Goal: Ask a question

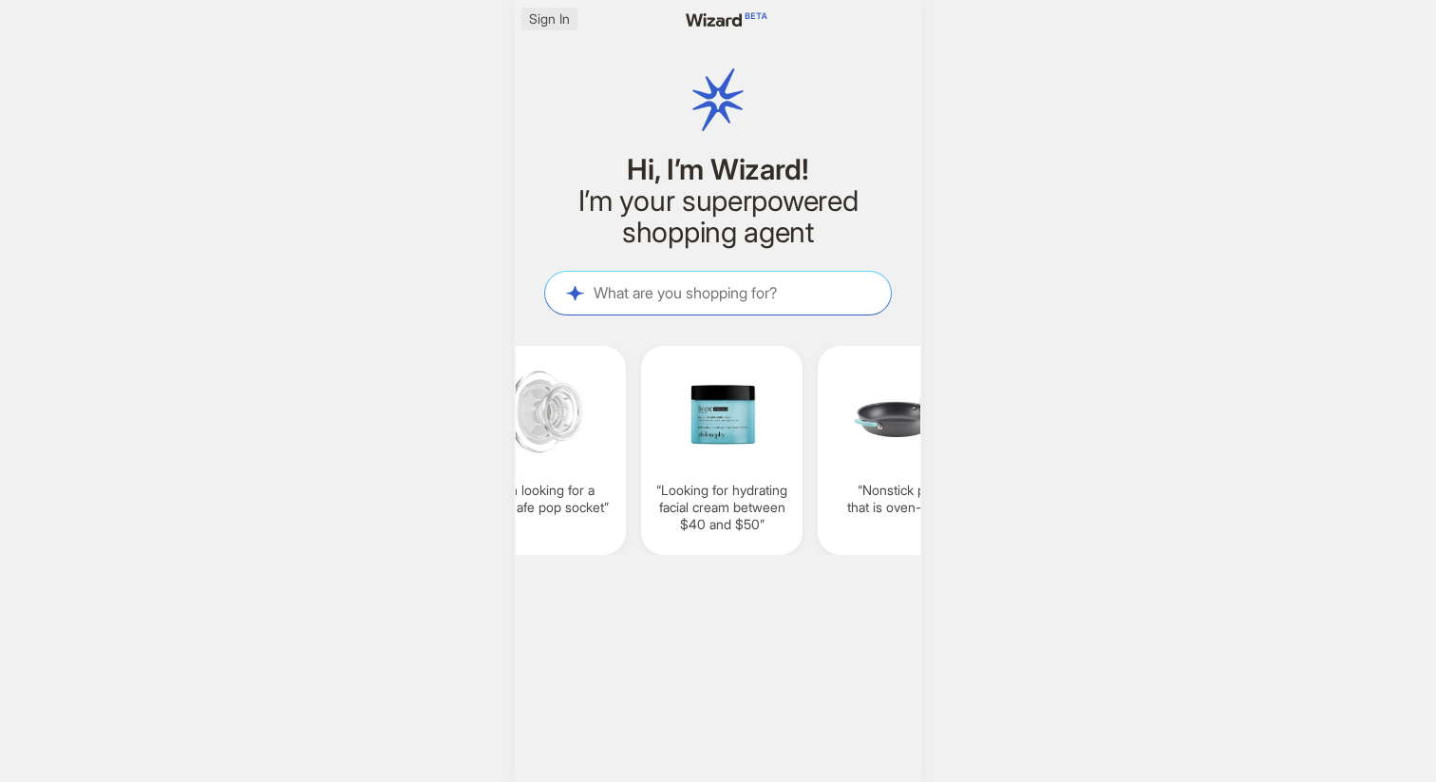
scroll to position [0, 1470]
click at [553, 20] on span "Sign In" at bounding box center [549, 18] width 41 height 17
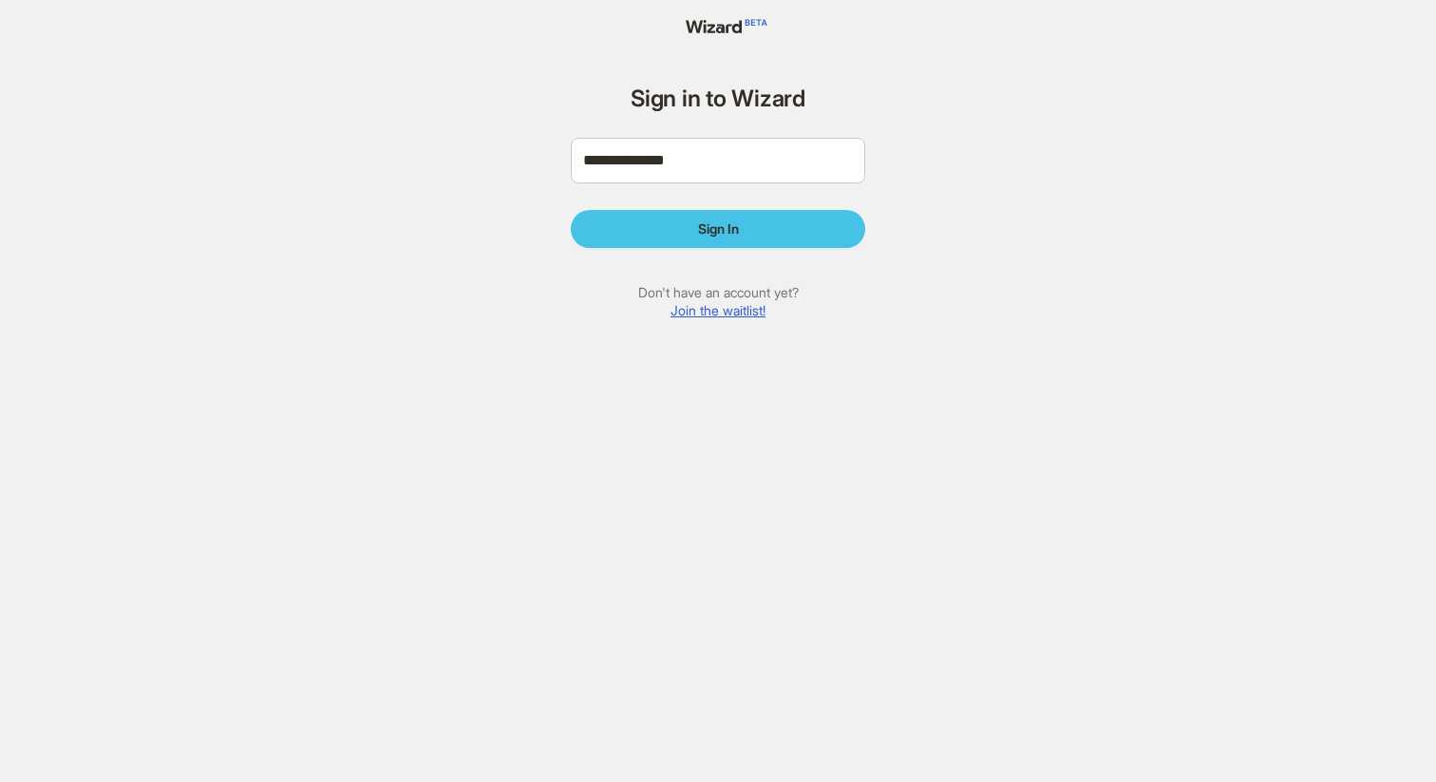
click at [704, 214] on button "Sign In" at bounding box center [718, 229] width 294 height 38
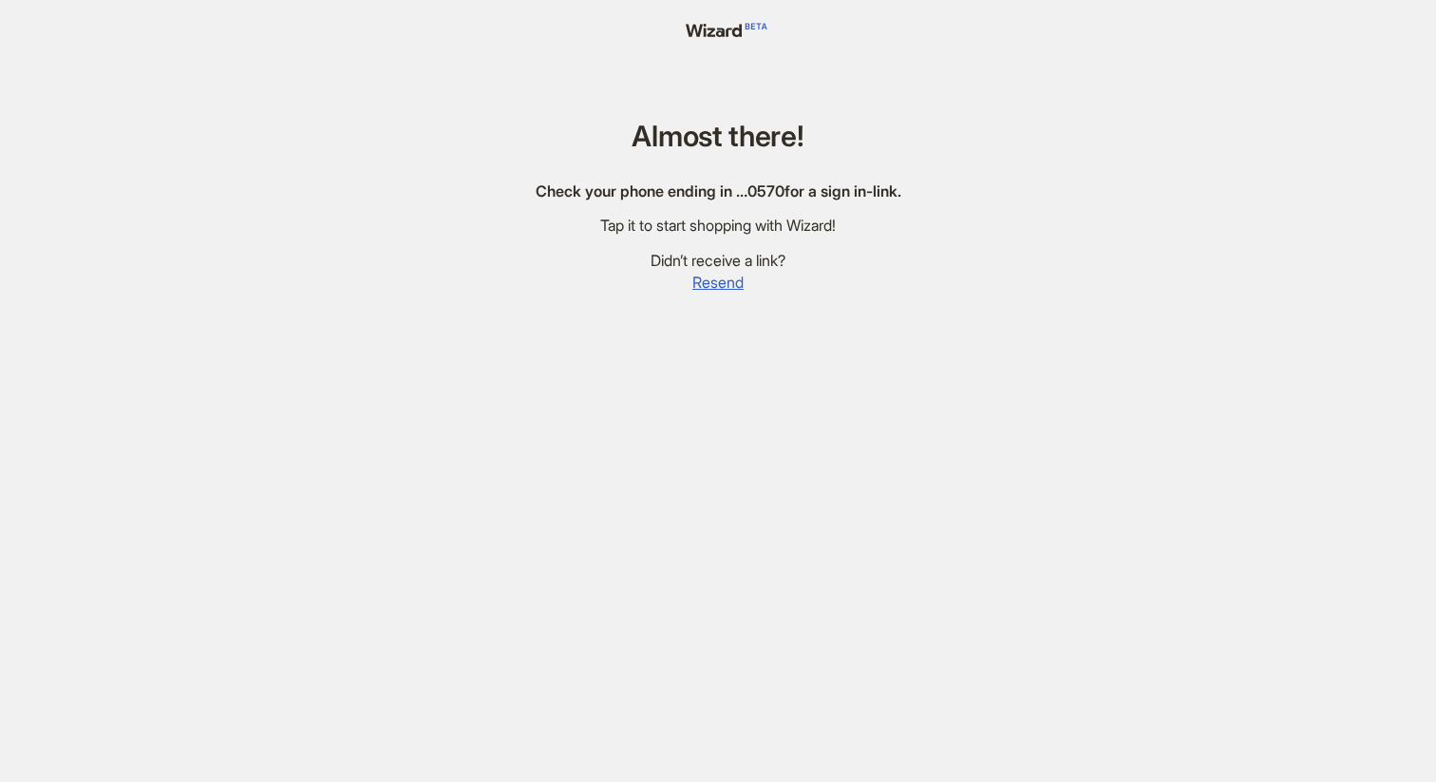
click at [375, 363] on div "Almost there! Check your phone ending in … 0570 for a sign in-link. Tap it to s…" at bounding box center [718, 413] width 1436 height 827
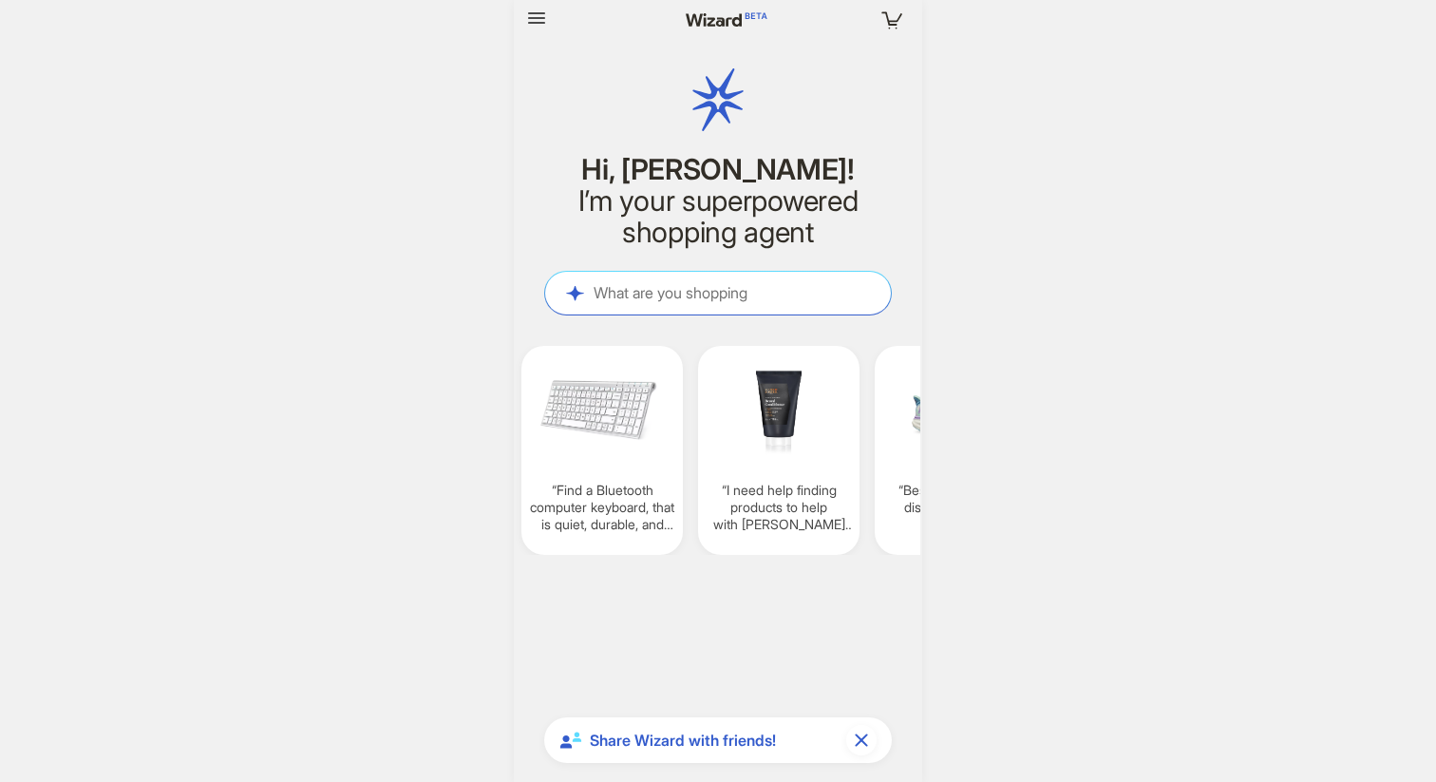
click at [693, 280] on div "What are you shopping for? What are you shopping" at bounding box center [718, 293] width 346 height 43
click at [692, 295] on textarea at bounding box center [718, 293] width 346 height 20
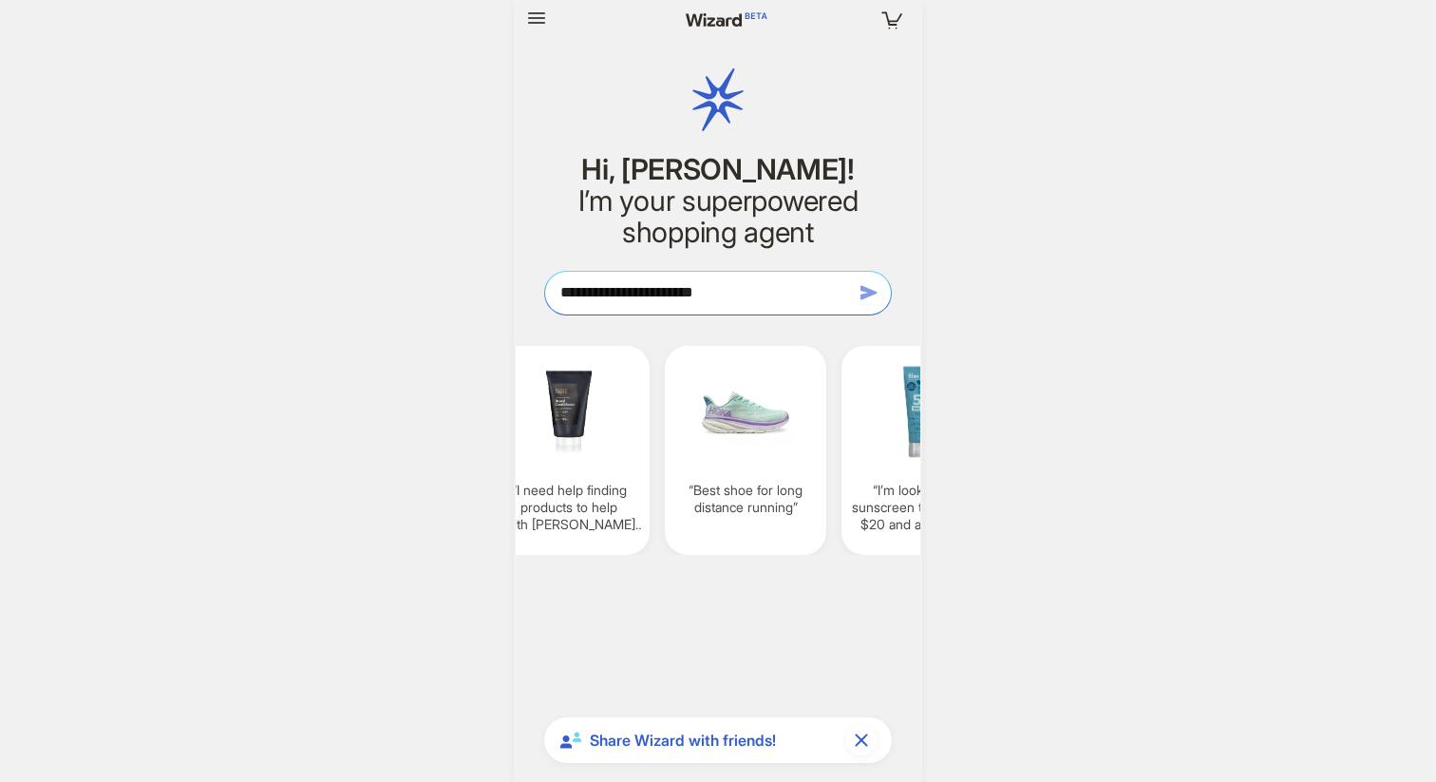
type textarea "**********"
click at [872, 289] on icon "button" at bounding box center [869, 292] width 23 height 23
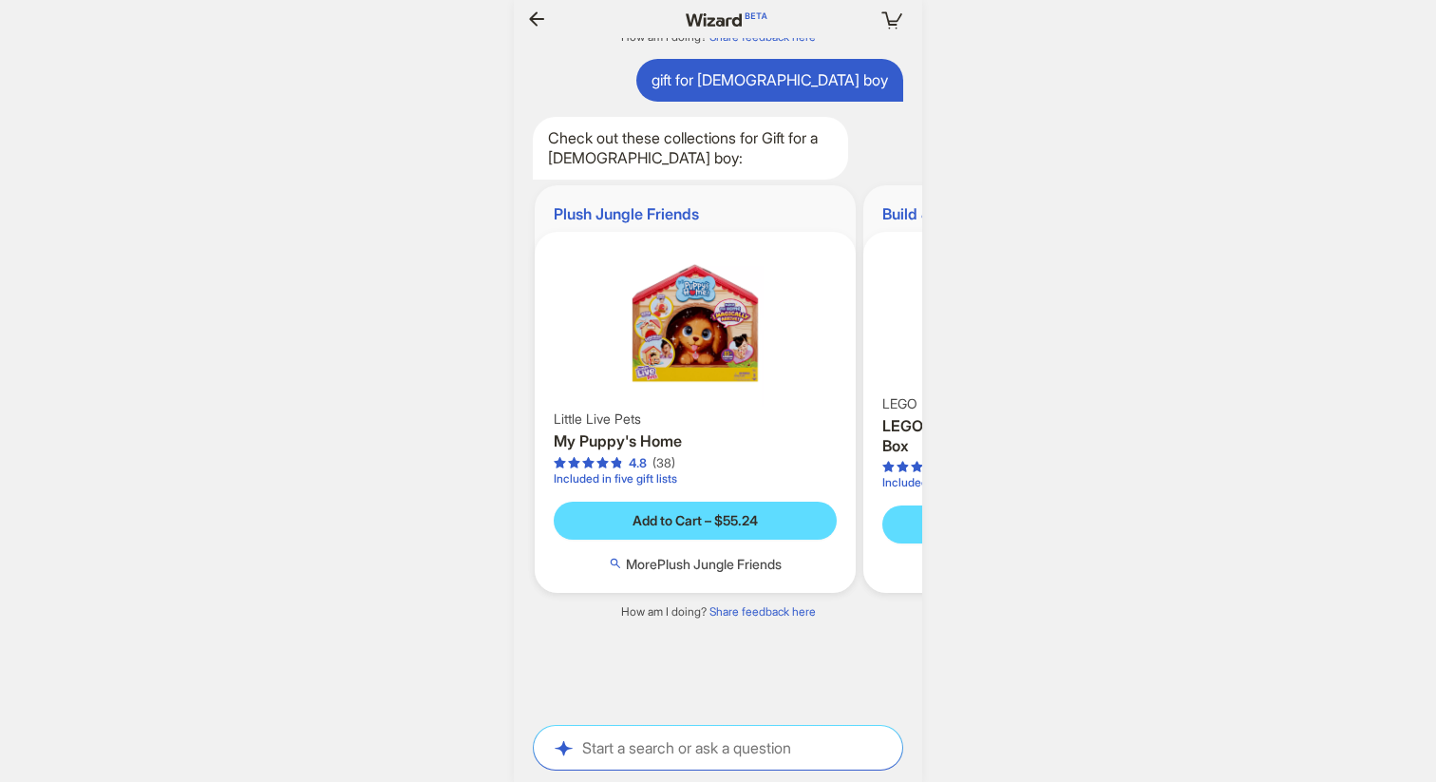
scroll to position [0, 1990]
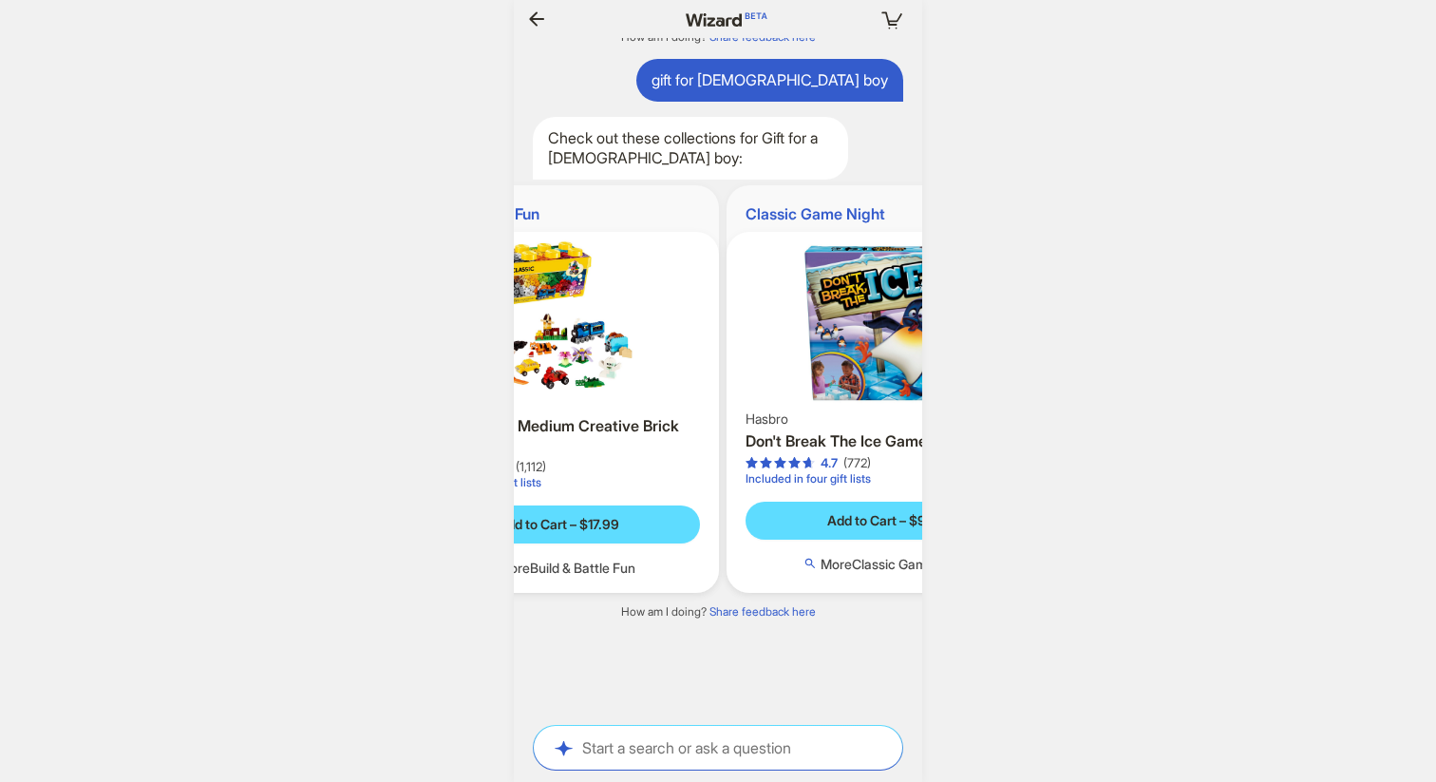
scroll to position [0, 518]
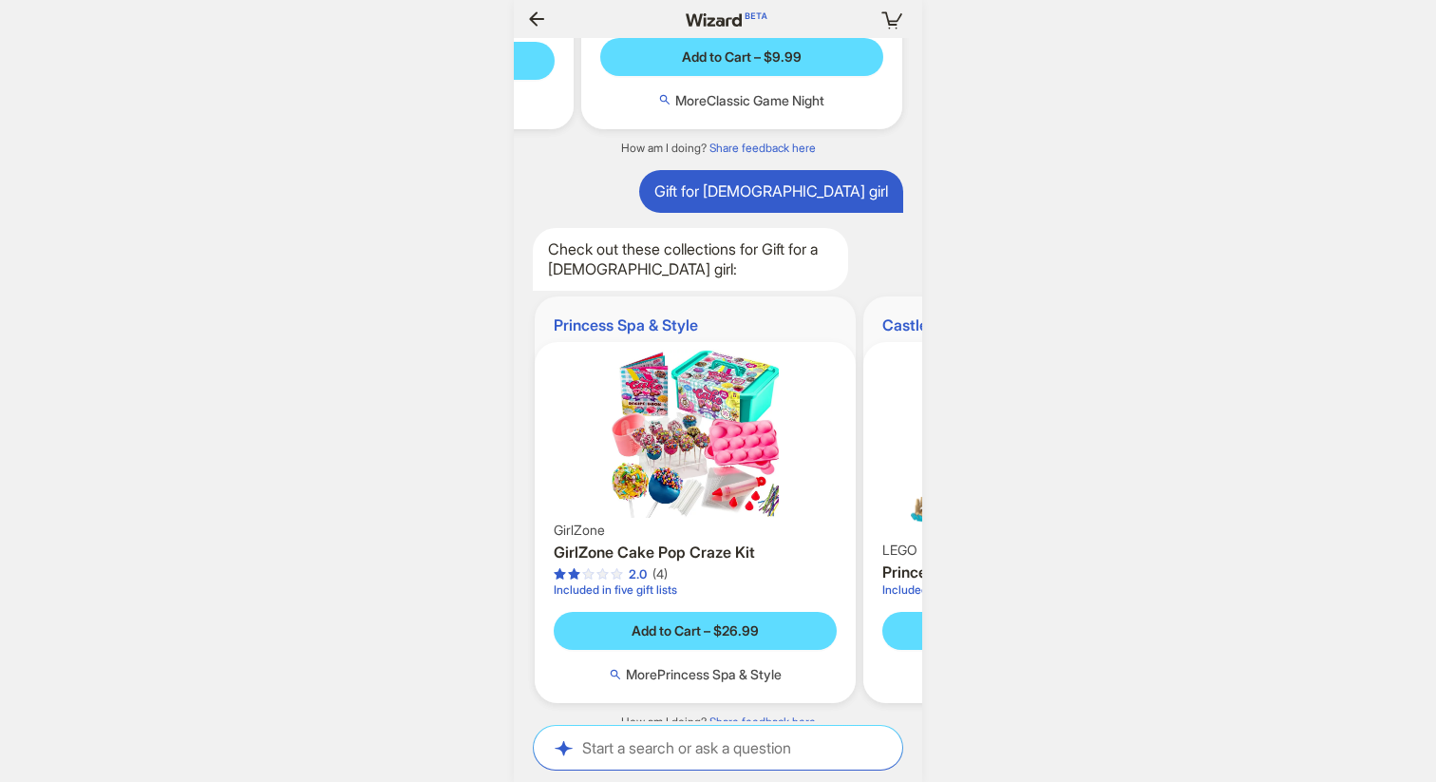
scroll to position [0, 1090]
